Goal: Transaction & Acquisition: Book appointment/travel/reservation

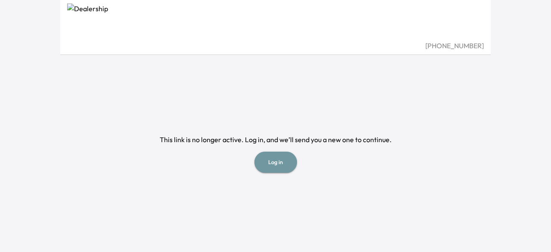
click at [278, 162] on button "Log in" at bounding box center [276, 162] width 43 height 21
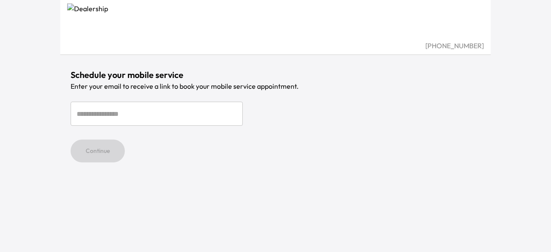
click at [279, 162] on div "[PHONE_NUMBER] Schedule your mobile service Enter your email to receive a link …" at bounding box center [275, 126] width 431 height 252
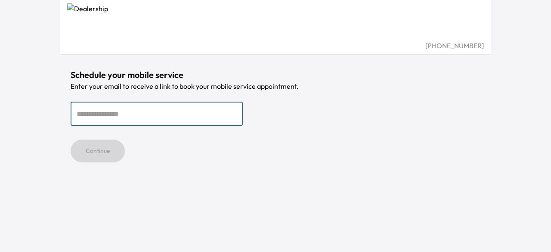
click at [190, 112] on input "email" at bounding box center [157, 114] width 172 height 24
type input "**********"
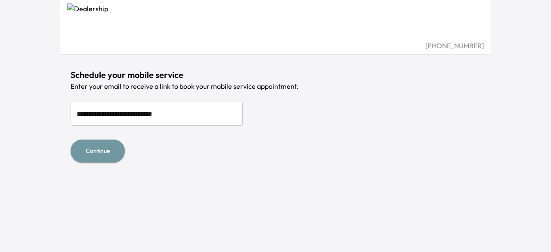
click at [93, 152] on button "Continue" at bounding box center [98, 151] width 54 height 23
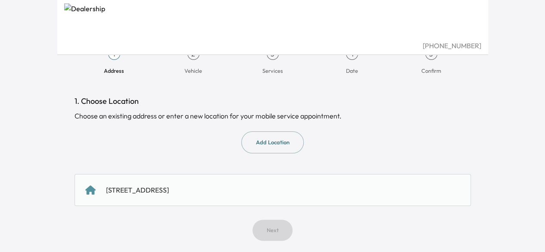
scroll to position [19, 0]
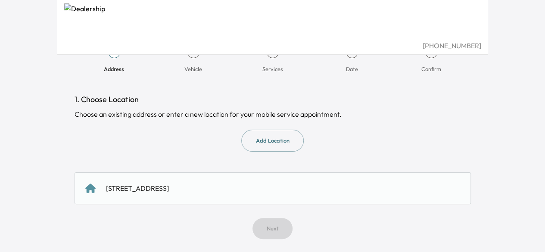
click at [262, 189] on div "243 LEADERS HEIGHTS RD, YORK, PA, USA" at bounding box center [272, 188] width 375 height 10
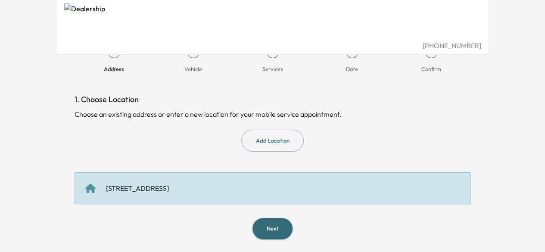
click at [277, 225] on button "Next" at bounding box center [272, 228] width 40 height 21
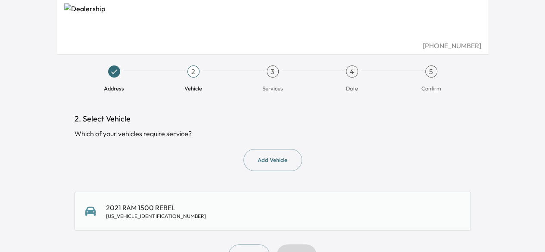
scroll to position [27, 0]
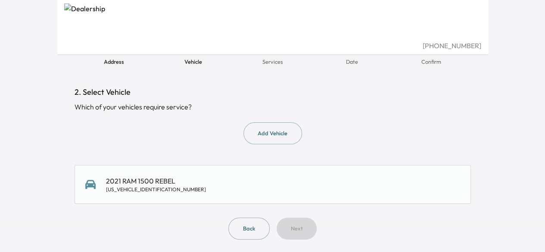
click at [277, 185] on div "2021 RAM 1500 REBEL 1C6SRFLT9MN613385" at bounding box center [272, 184] width 375 height 17
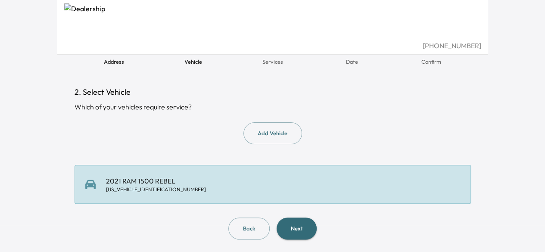
click at [292, 226] on button "Next" at bounding box center [297, 229] width 40 height 22
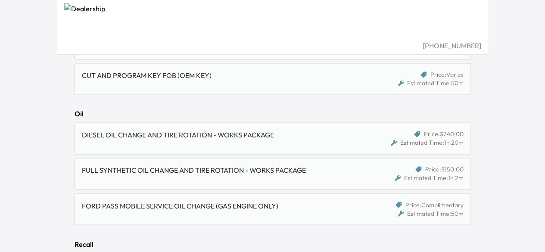
scroll to position [619, 0]
click at [216, 172] on div "FULL SYNTHETIC OIL CHANGE AND TIRE ROTATION - WORKS PACKAGE" at bounding box center [225, 173] width 287 height 17
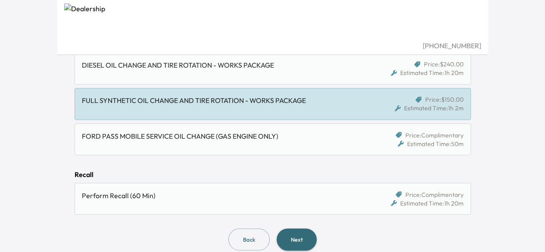
scroll to position [689, 0]
click at [306, 234] on button "Next" at bounding box center [297, 239] width 40 height 22
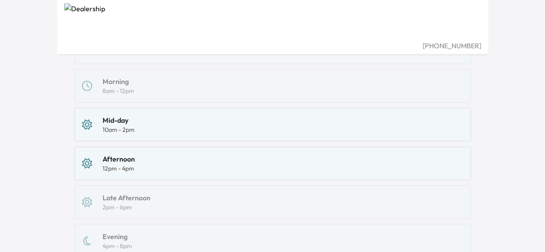
scroll to position [156, 0]
click at [275, 198] on div "Early Morning 6am - 10am Morning 8am - 12pm Mid-day 10am - 2pm Afternoon 12pm -…" at bounding box center [273, 162] width 396 height 266
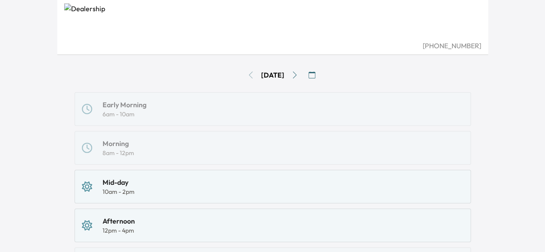
scroll to position [93, 0]
click at [298, 75] on icon "Go to next day" at bounding box center [294, 75] width 7 height 7
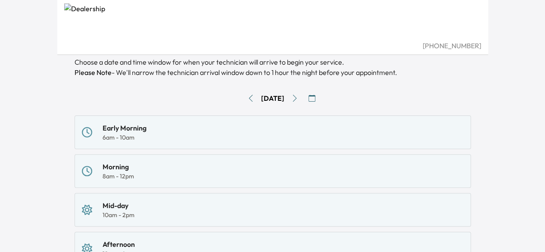
scroll to position [68, 0]
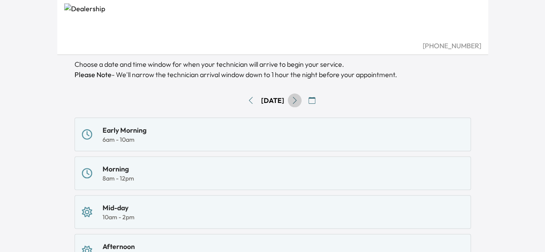
click at [298, 100] on icon "Go to next day" at bounding box center [294, 100] width 7 height 7
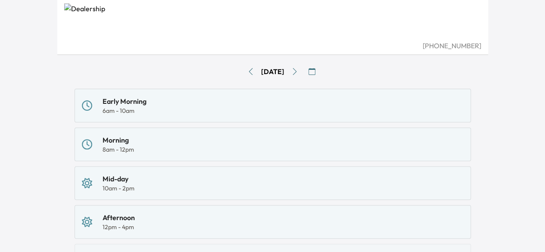
scroll to position [96, 0]
click at [298, 71] on icon "Go to next day" at bounding box center [294, 72] width 7 height 7
click at [298, 71] on button "Go to next day" at bounding box center [295, 72] width 14 height 14
click at [298, 71] on icon "Go to next day" at bounding box center [294, 72] width 7 height 7
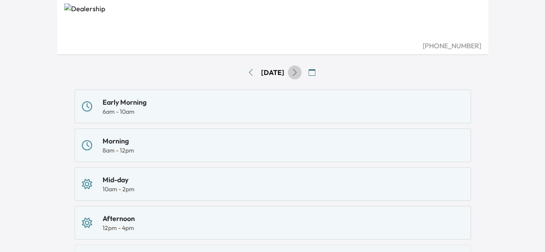
click at [298, 73] on icon "Go to next day" at bounding box center [294, 72] width 7 height 7
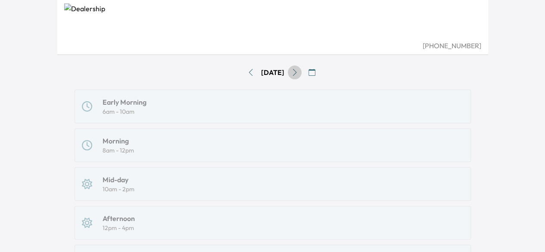
click at [298, 73] on icon "Go to next day" at bounding box center [294, 72] width 7 height 7
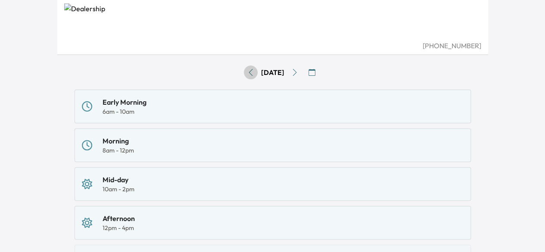
click at [247, 73] on icon "Go to previous day" at bounding box center [250, 72] width 7 height 7
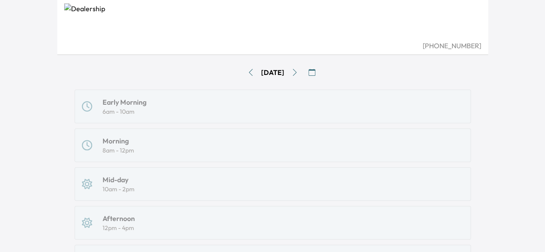
click at [247, 73] on icon "Go to previous day" at bounding box center [250, 72] width 7 height 7
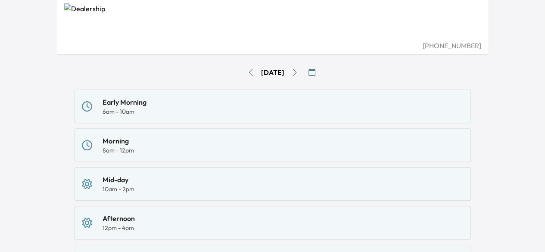
click at [244, 73] on button "Go to previous day" at bounding box center [251, 72] width 14 height 14
click at [247, 73] on icon "Go to previous day" at bounding box center [250, 72] width 7 height 7
click at [249, 73] on icon "Go to previous day" at bounding box center [251, 72] width 4 height 7
click at [247, 73] on icon "Go to previous day" at bounding box center [250, 72] width 7 height 7
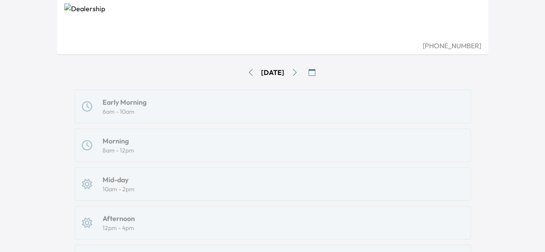
click at [247, 73] on icon "Go to previous day" at bounding box center [250, 72] width 7 height 7
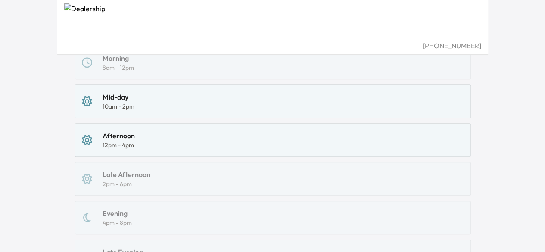
scroll to position [179, 0]
click at [227, 140] on div "Afternoon 12pm - 4pm" at bounding box center [273, 139] width 382 height 19
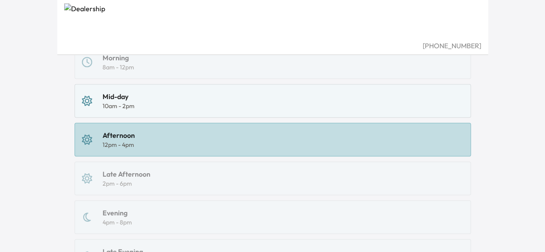
scroll to position [271, 0]
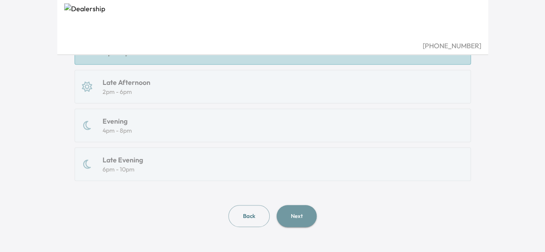
click at [296, 214] on button "Next" at bounding box center [297, 216] width 40 height 22
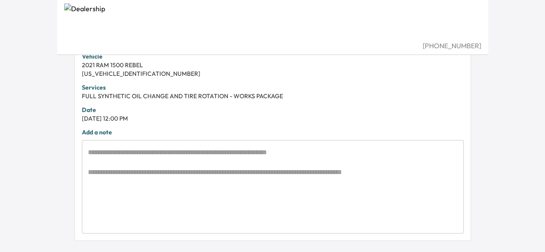
scroll to position [243, 0]
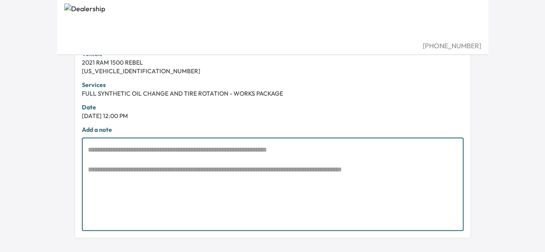
drag, startPoint x: 283, startPoint y: 146, endPoint x: 89, endPoint y: 149, distance: 193.9
click at [89, 149] on textarea at bounding box center [273, 184] width 370 height 79
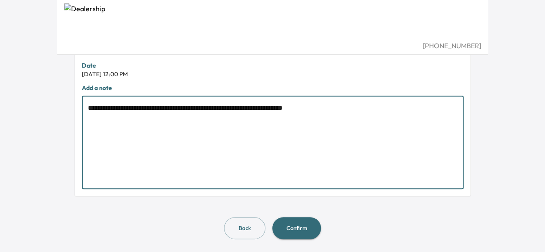
scroll to position [281, 0]
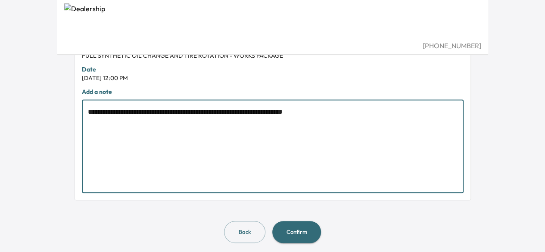
type textarea "**********"
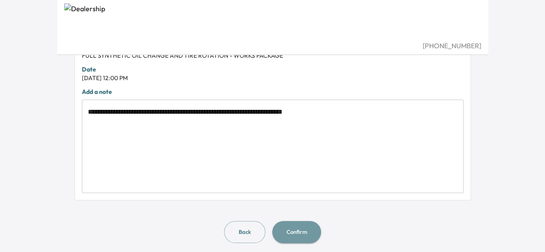
click at [293, 229] on button "Confirm" at bounding box center [296, 232] width 49 height 22
